Goal: Task Accomplishment & Management: Use online tool/utility

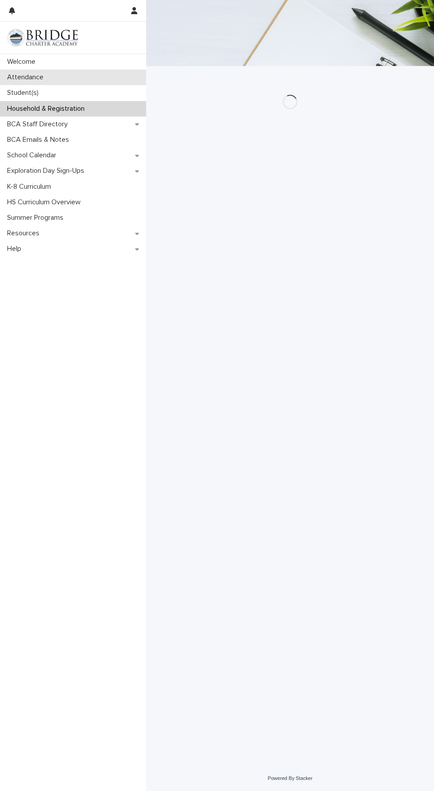
click at [61, 81] on div "Attendance" at bounding box center [73, 78] width 146 height 16
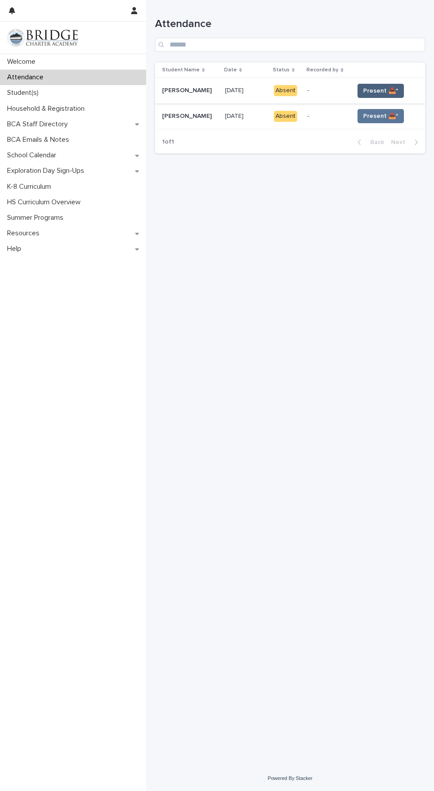
click at [383, 86] on span "Present 📥*" at bounding box center [380, 90] width 35 height 9
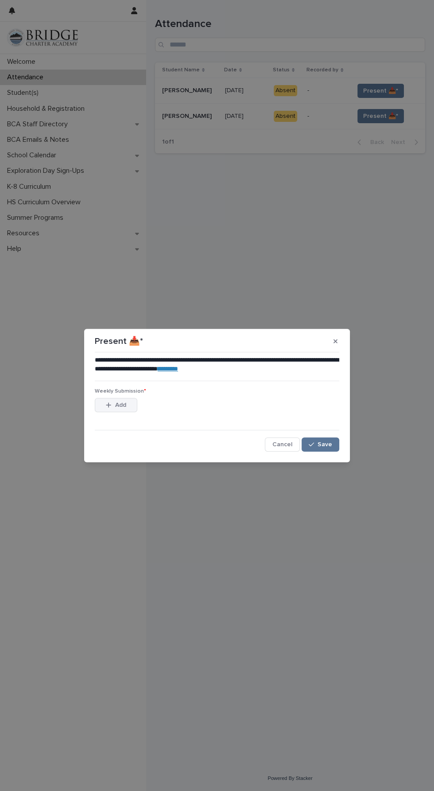
click at [109, 401] on button "Add" at bounding box center [116, 405] width 43 height 14
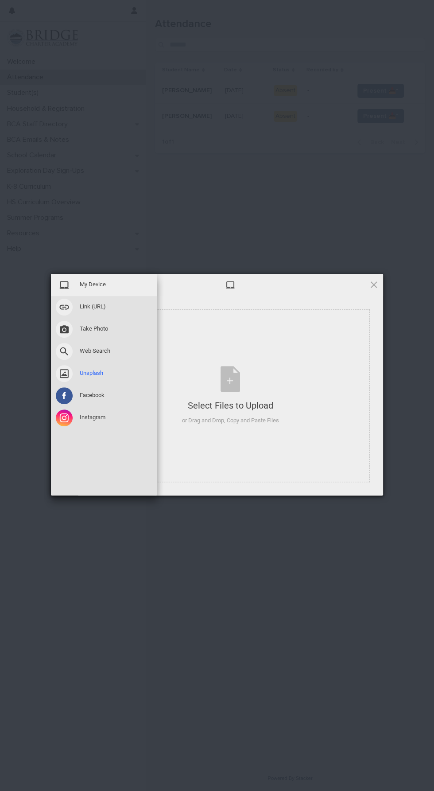
click at [74, 371] on div "Unsplash" at bounding box center [104, 373] width 106 height 22
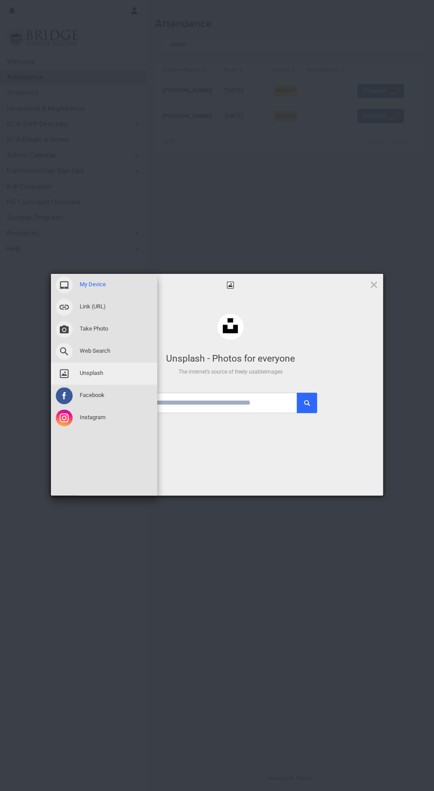
click at [120, 274] on div "My Device" at bounding box center [104, 285] width 106 height 22
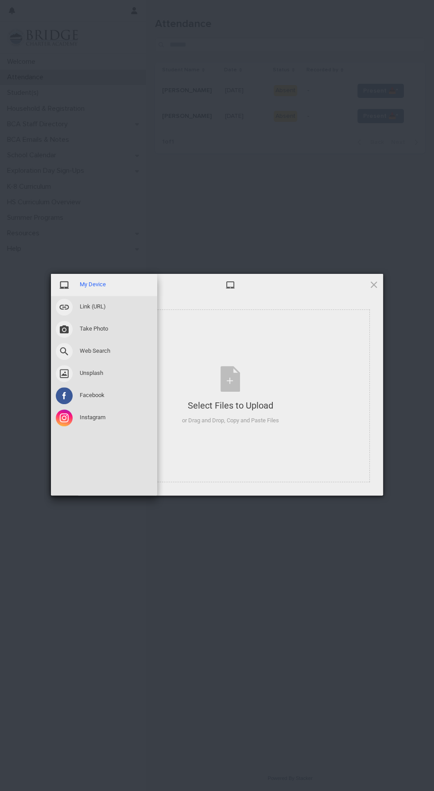
click at [111, 276] on div "My Device" at bounding box center [104, 285] width 106 height 22
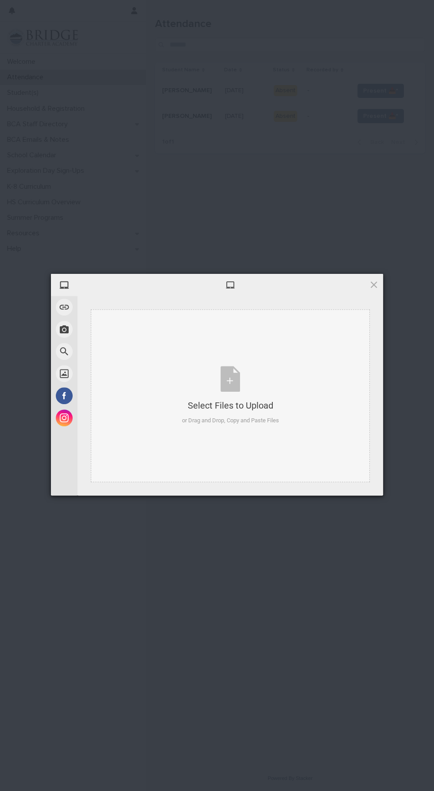
click at [246, 380] on div "Select Files to Upload or Drag and Drop, Copy and Paste Files" at bounding box center [230, 395] width 97 height 59
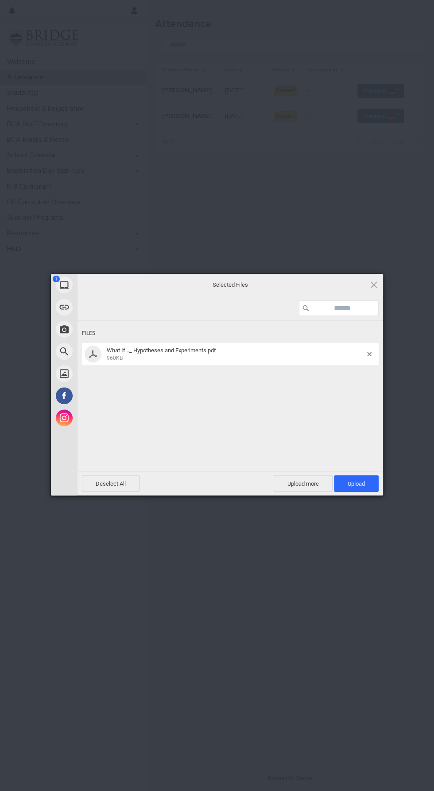
click at [388, 353] on div "1 My Device Link (URL) Take Photo Web Search Unsplash Facebook Instagram Select…" at bounding box center [217, 395] width 434 height 791
click at [383, 356] on div "Files What If..._ Hypotheses and Experiments.pdf 960KB" at bounding box center [231, 395] width 306 height 149
click at [382, 363] on div "Files What If..._ Hypotheses and Experiments.pdf 960KB" at bounding box center [231, 395] width 306 height 149
click at [369, 354] on span at bounding box center [369, 354] width 4 height 4
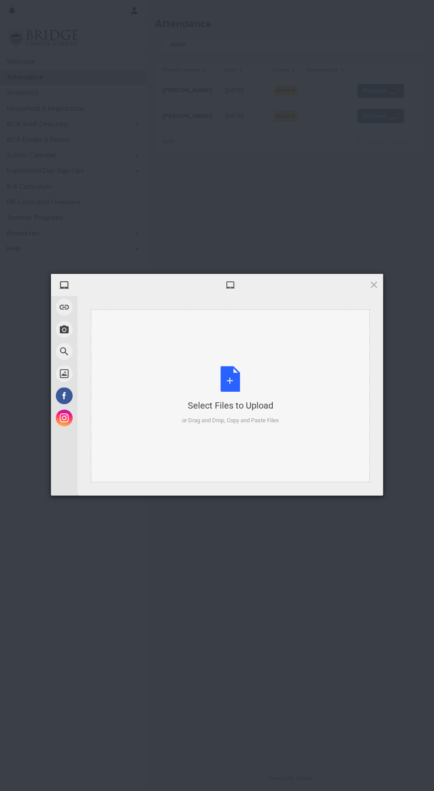
click at [248, 405] on div "Select Files to Upload" at bounding box center [230, 405] width 97 height 12
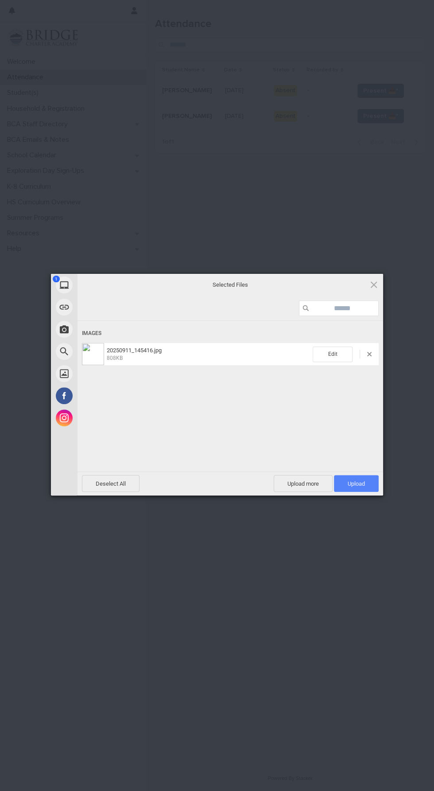
click at [364, 484] on span "Upload 1" at bounding box center [356, 483] width 17 height 7
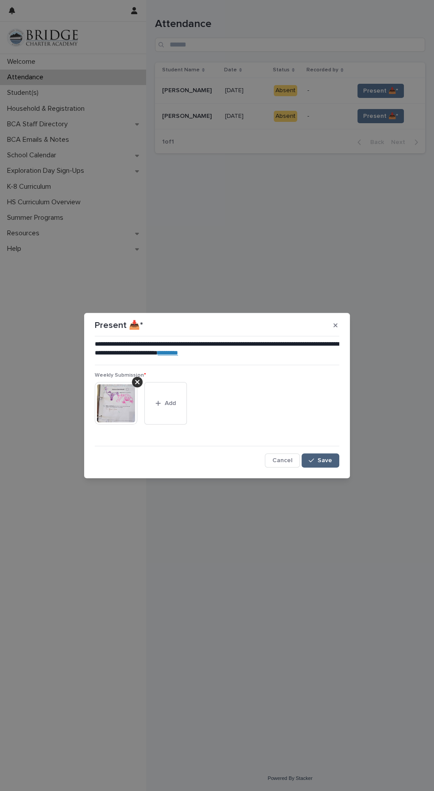
click at [333, 462] on button "Save" at bounding box center [321, 460] width 38 height 14
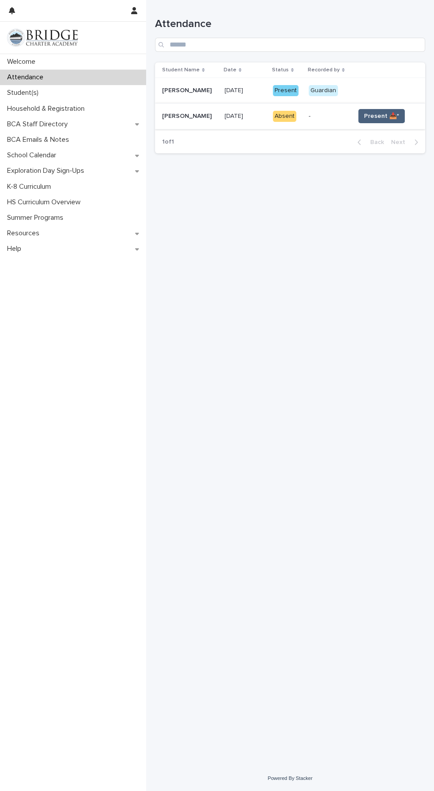
click at [387, 117] on span "Present 📥*" at bounding box center [381, 116] width 35 height 9
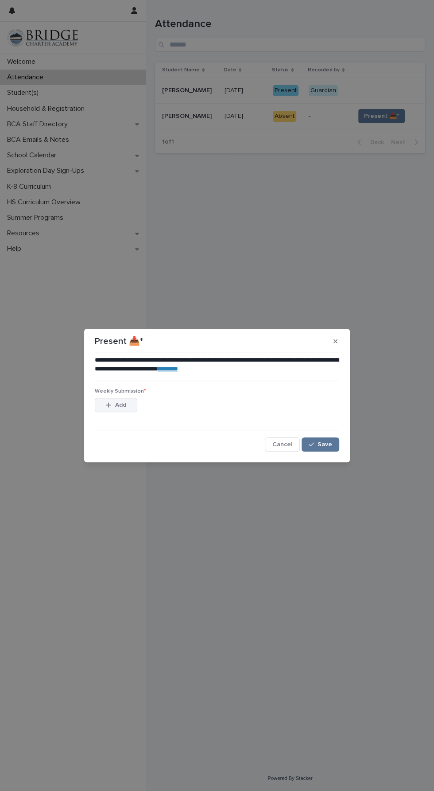
click at [108, 405] on icon "button" at bounding box center [108, 404] width 5 height 5
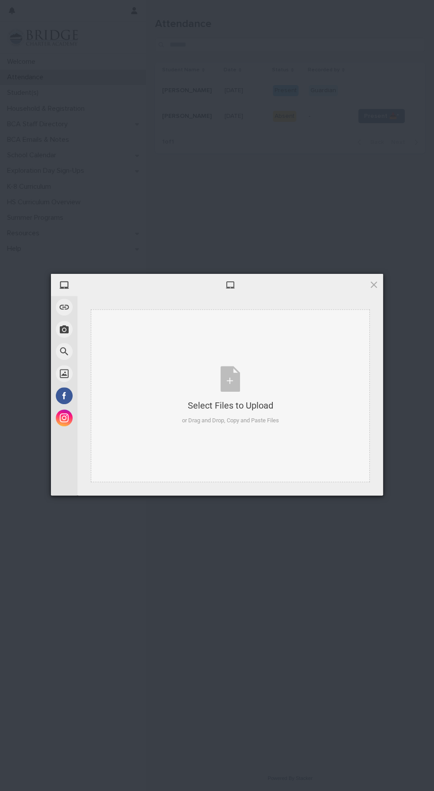
click at [230, 393] on div "Select Files to Upload or Drag and Drop, Copy and Paste Files" at bounding box center [230, 395] width 97 height 59
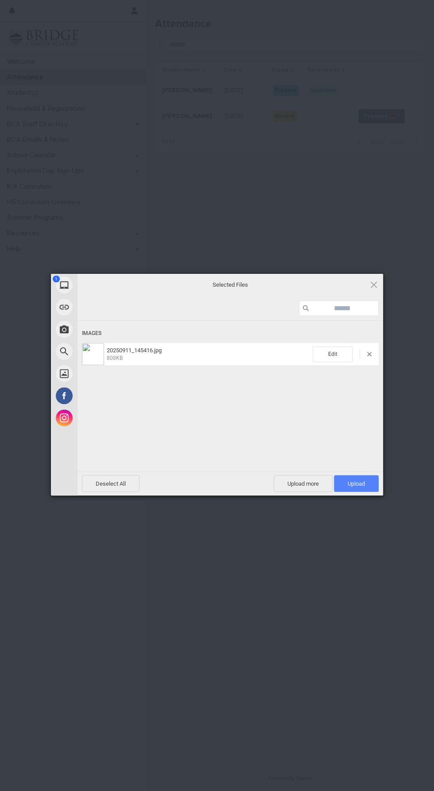
click at [361, 480] on span "Upload 1" at bounding box center [356, 483] width 17 height 7
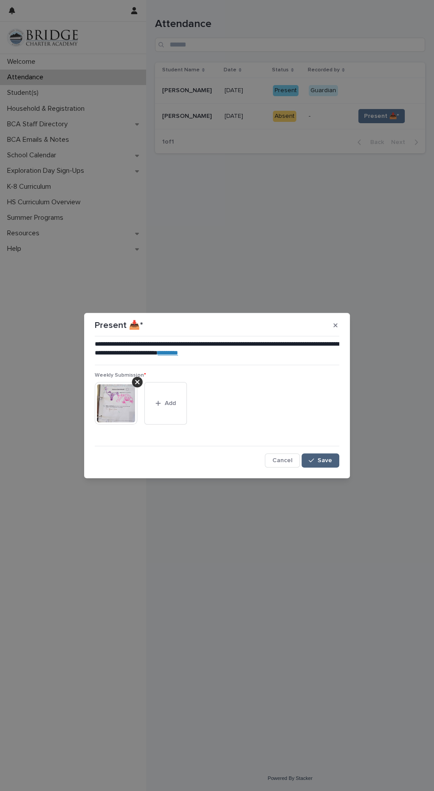
click at [334, 455] on button "Save" at bounding box center [321, 460] width 38 height 14
